Goal: Task Accomplishment & Management: Use online tool/utility

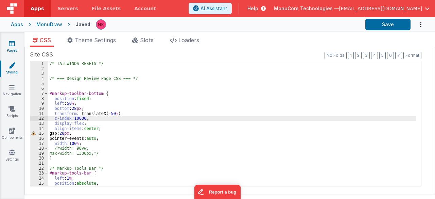
click at [10, 47] on link "Pages" at bounding box center [12, 47] width 24 height 14
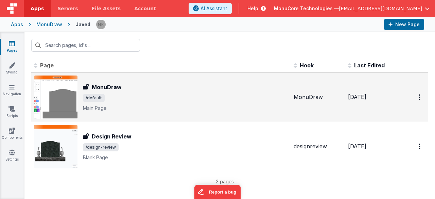
click at [212, 103] on div "MonuDraw MonuDraw /default Main Page" at bounding box center [185, 97] width 205 height 29
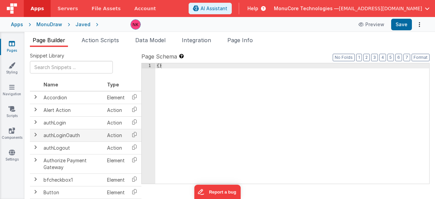
scroll to position [56, 0]
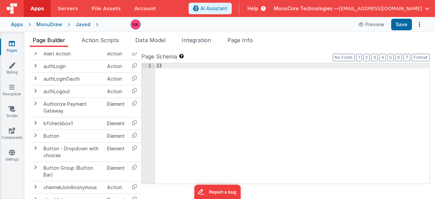
click at [145, 93] on div "1" at bounding box center [149, 128] width 14 height 131
click at [219, 110] on div "{ }" at bounding box center [292, 123] width 274 height 120
click at [53, 23] on div "MonuDraw" at bounding box center [49, 24] width 26 height 7
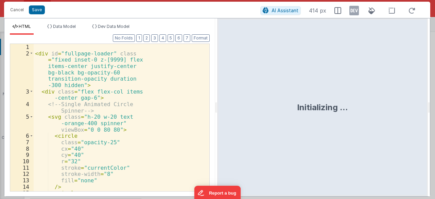
scroll to position [3302, 0]
click at [163, 124] on div "< div id = "fullpage-loader" class = "fixed inset-0 z-[9999] flex items-center …" at bounding box center [119, 125] width 171 height 163
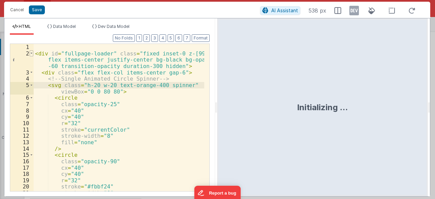
click at [31, 53] on span at bounding box center [32, 53] width 4 height 6
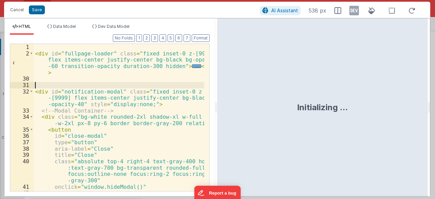
click at [120, 87] on div "< div id = "fullpage-loader" class = "fixed inset-0 z-[9999] flex items-center …" at bounding box center [119, 127] width 171 height 167
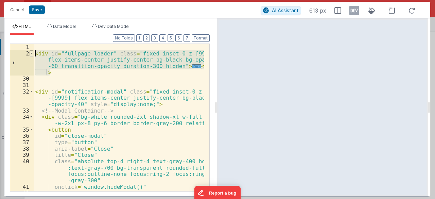
drag, startPoint x: 36, startPoint y: 57, endPoint x: 30, endPoint y: 52, distance: 7.8
click at [30, 52] on div "1 2 30 31 32 33 34 35 36 37 38 39 40 41 42 43 < div id = "fullpage-loader" clas…" at bounding box center [110, 118] width 200 height 148
click at [31, 92] on span at bounding box center [32, 91] width 4 height 6
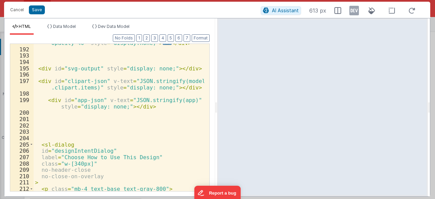
scroll to position [61, 0]
click at [96, 108] on div "< div id = "notification-modal" class = "fixed inset-0 z -[9999] flex items-cen…" at bounding box center [119, 113] width 171 height 173
click at [108, 121] on div "< div id = "notification-modal" class = "fixed inset-0 z -[9999] flex items-cen…" at bounding box center [119, 113] width 171 height 173
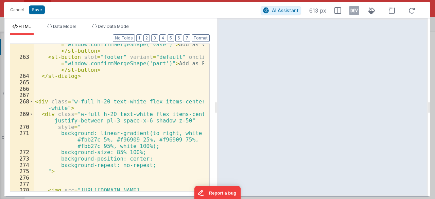
scroll to position [612, 0]
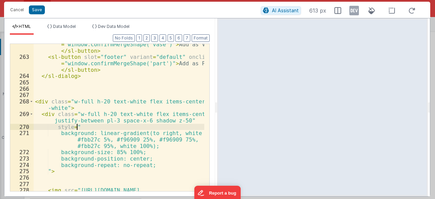
click at [144, 130] on div "< sl-button slot = "footer" variant = "primary" onclick = "window.confirmMergeS…" at bounding box center [119, 134] width 171 height 199
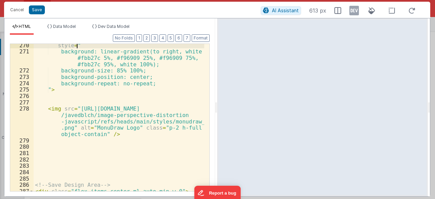
scroll to position [694, 0]
click at [154, 141] on div "style = " background: linear-gradient(to right, white 0%, #fbb27c 5%, #f96909 2…" at bounding box center [119, 122] width 171 height 161
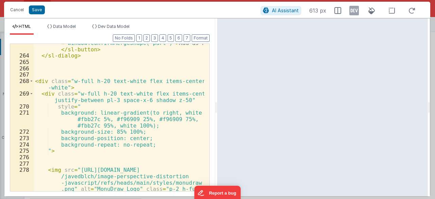
scroll to position [592, 0]
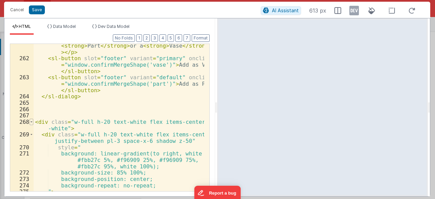
click at [31, 121] on span at bounding box center [32, 122] width 4 height 6
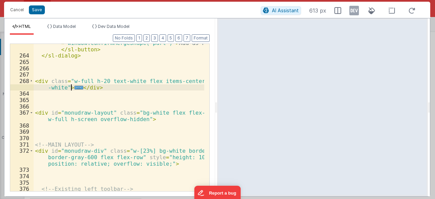
scroll to position [633, 0]
click at [33, 113] on span at bounding box center [32, 113] width 4 height 6
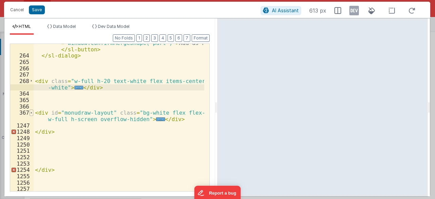
click at [33, 113] on span at bounding box center [32, 113] width 4 height 6
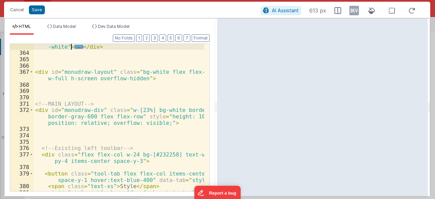
scroll to position [674, 0]
click at [32, 109] on span at bounding box center [32, 110] width 4 height 6
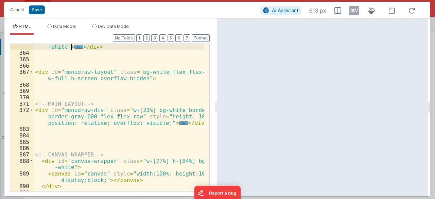
click at [79, 114] on div "< div class = "w-full h-20 text-white flex items-center bg -white" > ... </ div…" at bounding box center [119, 120] width 171 height 167
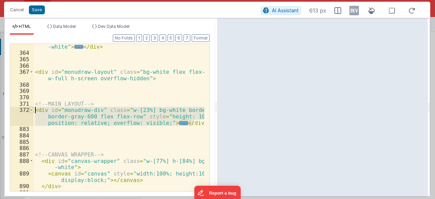
drag, startPoint x: 197, startPoint y: 123, endPoint x: 31, endPoint y: 109, distance: 166.6
click at [31, 109] on div "268 364 365 366 367 368 369 370 371 372 883 884 885 886 887 888 889 890 891 892…" at bounding box center [110, 118] width 200 height 148
click at [31, 109] on span at bounding box center [32, 110] width 4 height 6
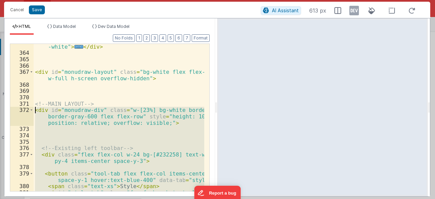
scroll to position [714, 0]
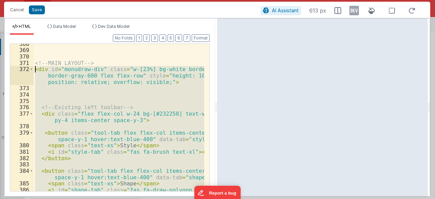
click at [125, 114] on div "<!-- MAIN LAYOUT --> < div id = "monudraw-div" class = "w-[23%] bg-white border…" at bounding box center [119, 117] width 171 height 147
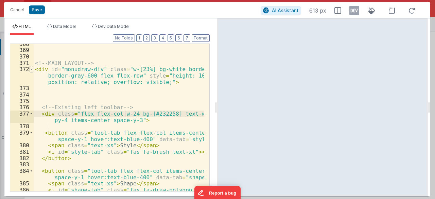
click at [31, 68] on span at bounding box center [32, 69] width 4 height 6
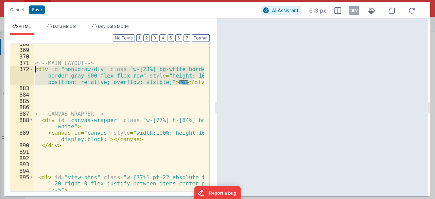
drag, startPoint x: 194, startPoint y: 81, endPoint x: 27, endPoint y: 70, distance: 167.7
click at [27, 70] on div "368 369 370 371 372 883 884 885 886 887 888 889 890 891 892 893 894 895 896 897…" at bounding box center [110, 118] width 200 height 148
click at [98, 85] on div "<!-- MAIN LAYOUT --> < div id = "monudraw-div" class = "w-[23%] bg-white border…" at bounding box center [119, 121] width 171 height 161
drag, startPoint x: 198, startPoint y: 81, endPoint x: 22, endPoint y: 71, distance: 176.8
click at [22, 71] on div "368 369 370 371 372 883 884 885 886 887 888 889 890 891 892 893 894 895 896 897…" at bounding box center [110, 118] width 200 height 148
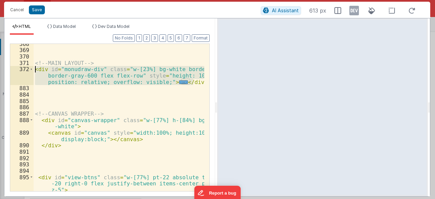
click at [173, 94] on div "<!-- MAIN LAYOUT --> < div id = "monudraw-div" class = "w-[23%] bg-white border…" at bounding box center [119, 121] width 171 height 161
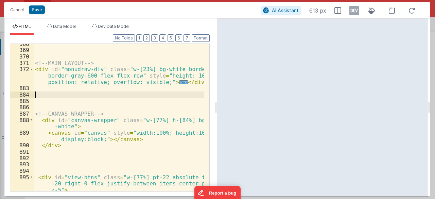
click at [179, 83] on span "..." at bounding box center [183, 82] width 9 height 4
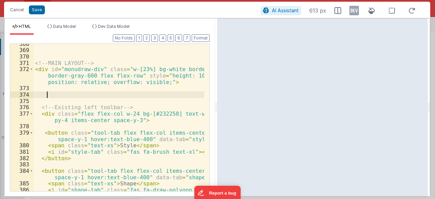
click at [135, 94] on div "<!-- MAIN LAYOUT --> < div id = "monudraw-div" class = "w-[23%] bg-white border…" at bounding box center [119, 124] width 171 height 167
click at [150, 103] on div "<!-- MAIN LAYOUT --> < div id = "monudraw-div" class = "w-[23%] bg-white border…" at bounding box center [119, 124] width 171 height 167
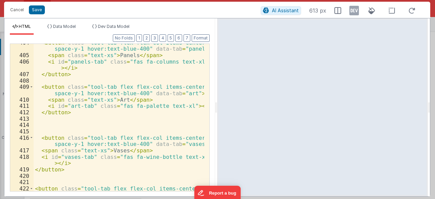
scroll to position [1021, 0]
